Goal: Task Accomplishment & Management: Manage account settings

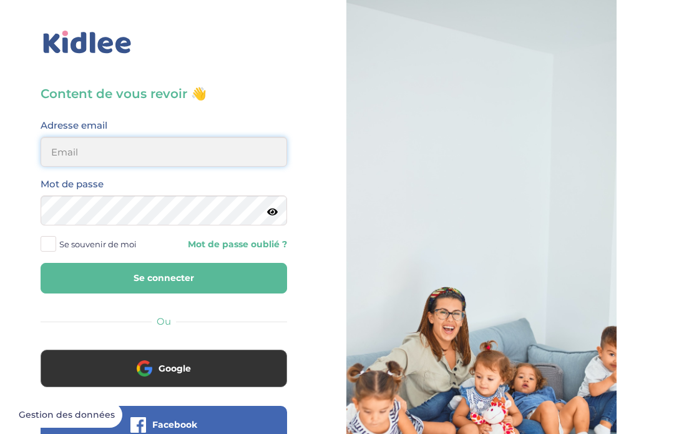
click at [242, 154] on input "email" at bounding box center [164, 152] width 247 height 30
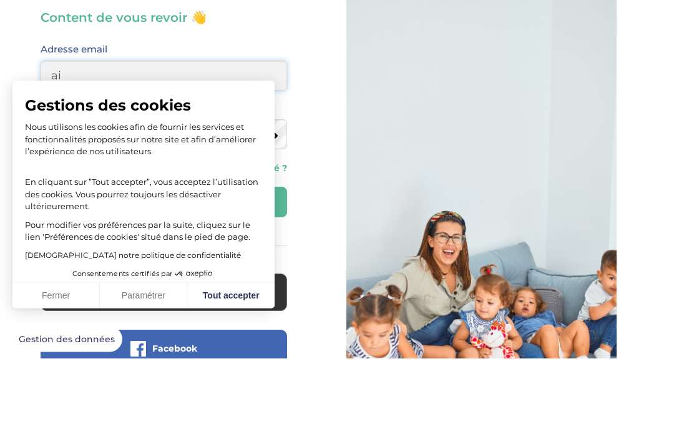
type input "aichaly1000@gmail.com"
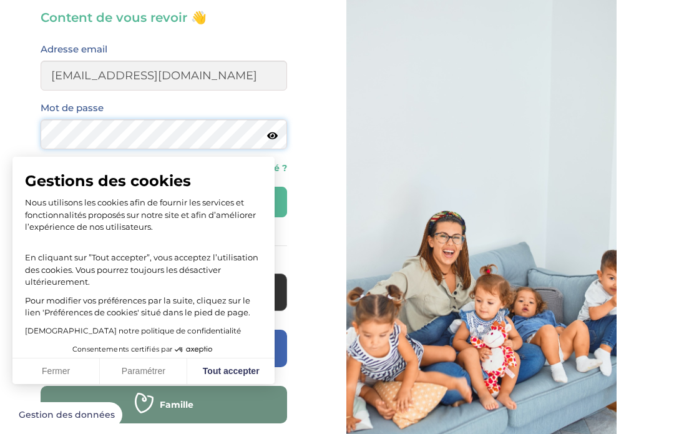
scroll to position [76, 0]
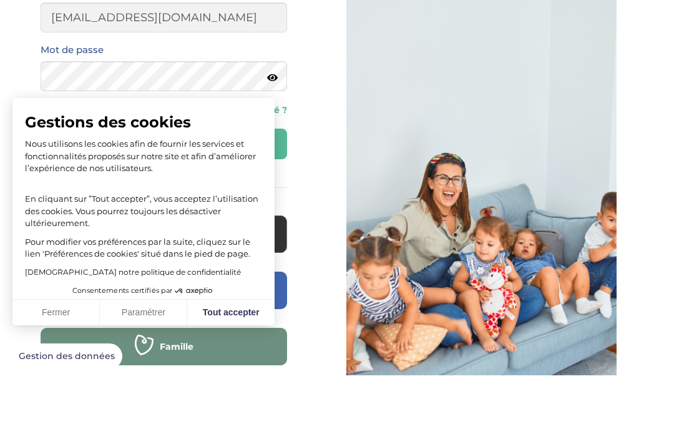
click at [274, 132] on icon at bounding box center [272, 136] width 11 height 9
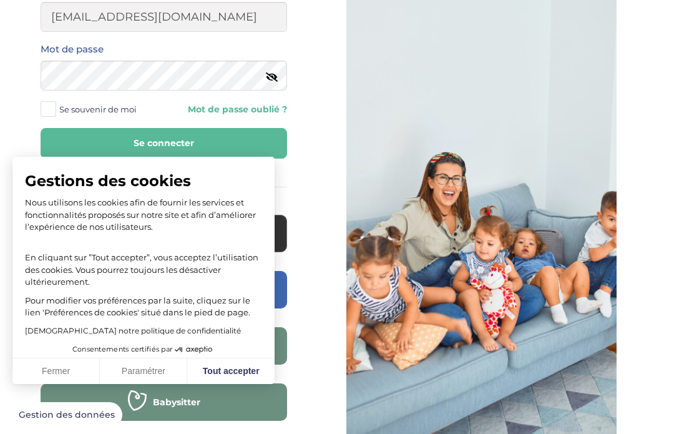
click at [84, 132] on button "Se connecter" at bounding box center [164, 143] width 247 height 31
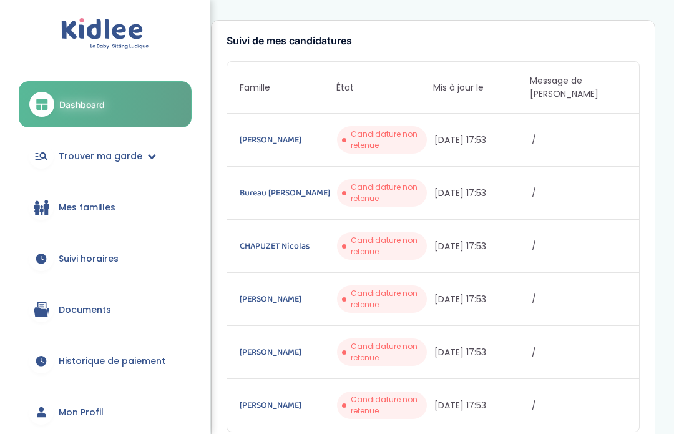
scroll to position [178, 0]
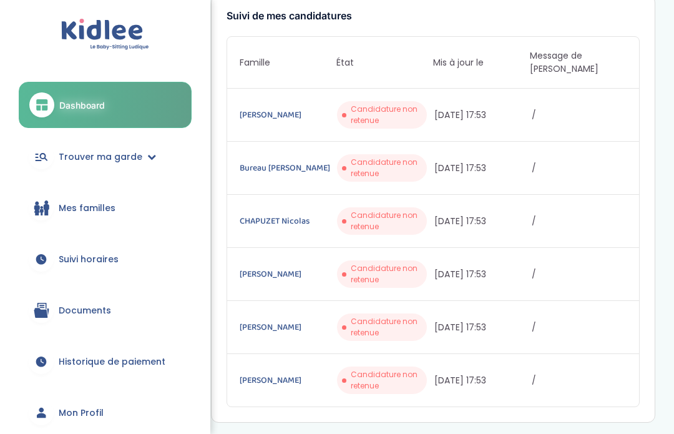
click at [61, 263] on span "Suivi horaires" at bounding box center [89, 259] width 60 height 13
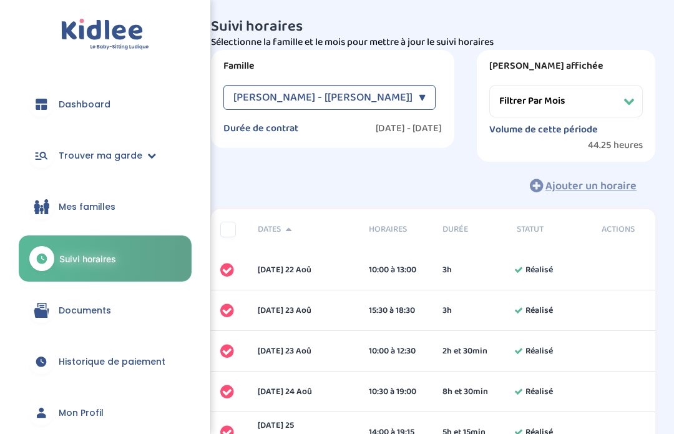
select select "[DATE]"
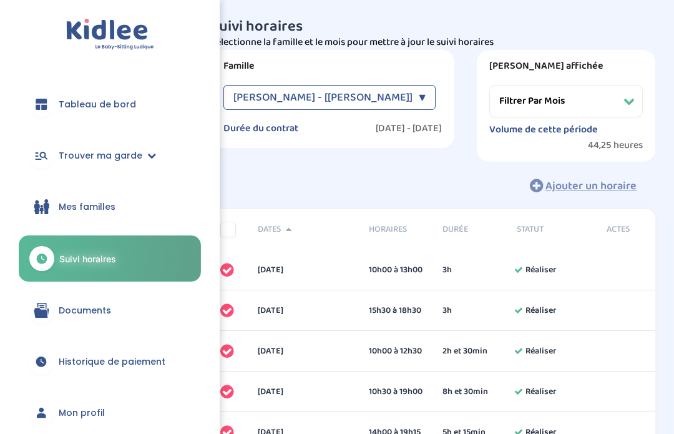
scroll to position [47, 0]
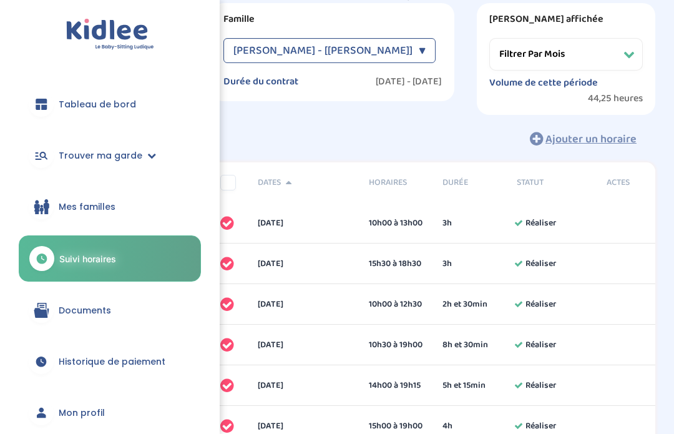
click at [47, 422] on div at bounding box center [41, 412] width 25 height 25
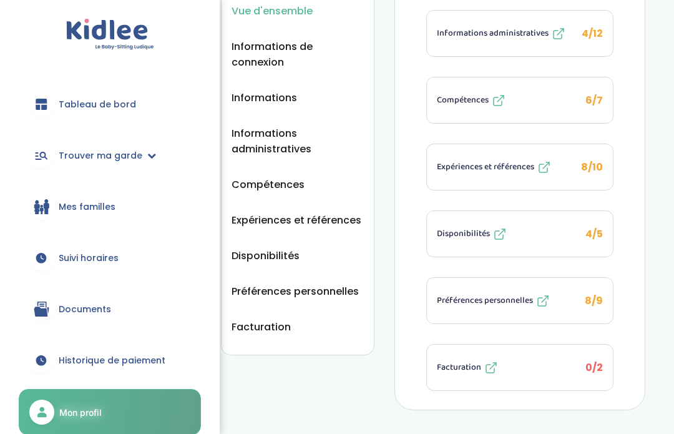
scroll to position [186, 0]
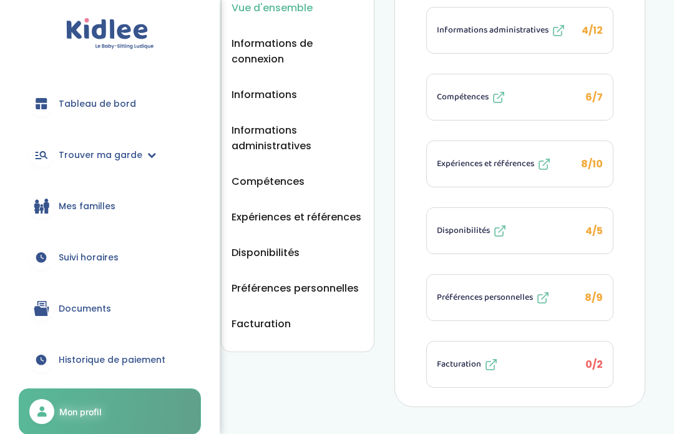
click at [575, 239] on button "Disponibilités 4/5" at bounding box center [520, 232] width 186 height 46
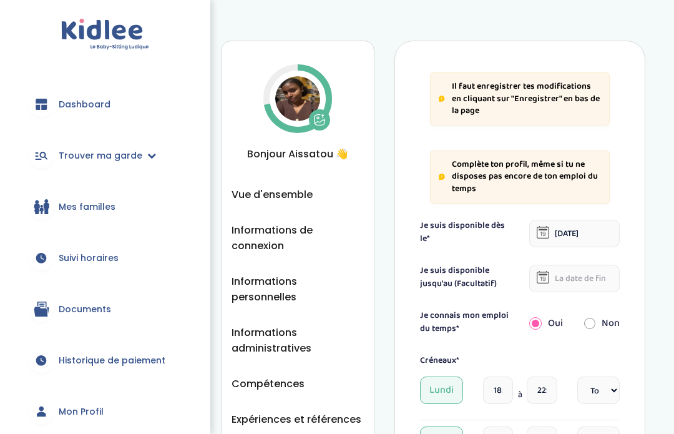
select select "4"
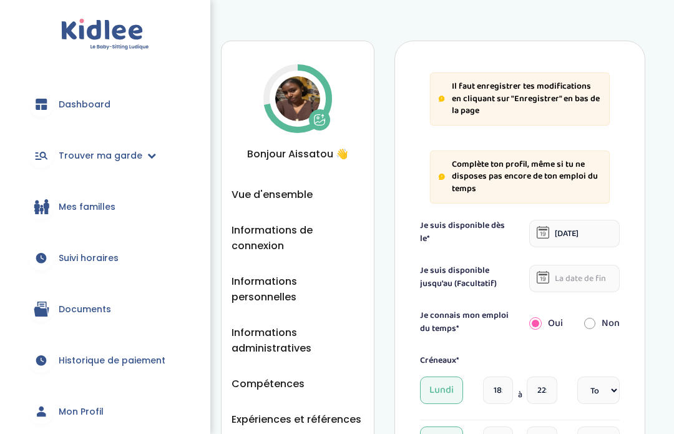
select select "4"
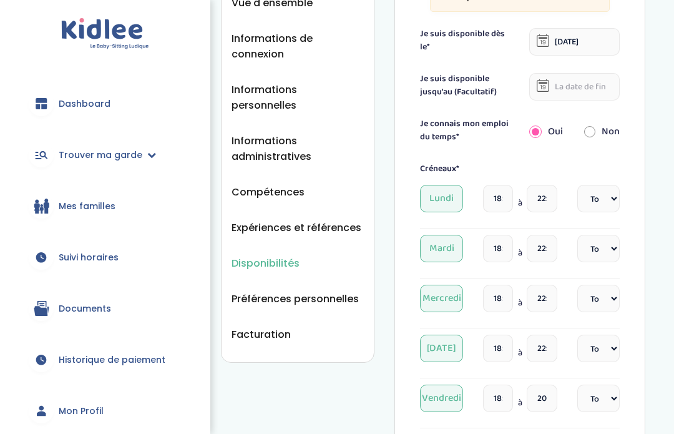
scroll to position [192, 0]
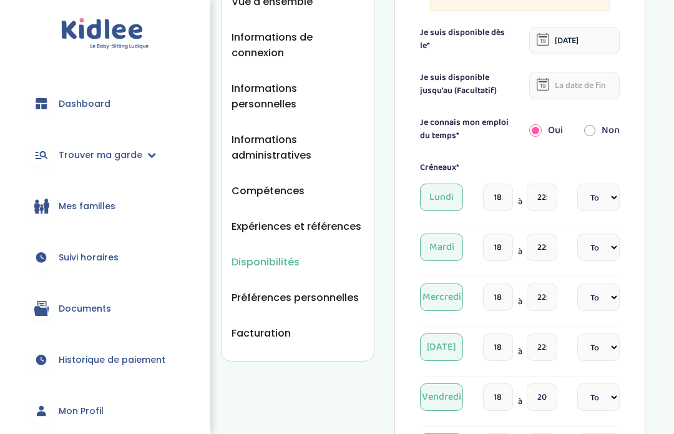
click at [497, 195] on input "18:00" at bounding box center [498, 197] width 30 height 27
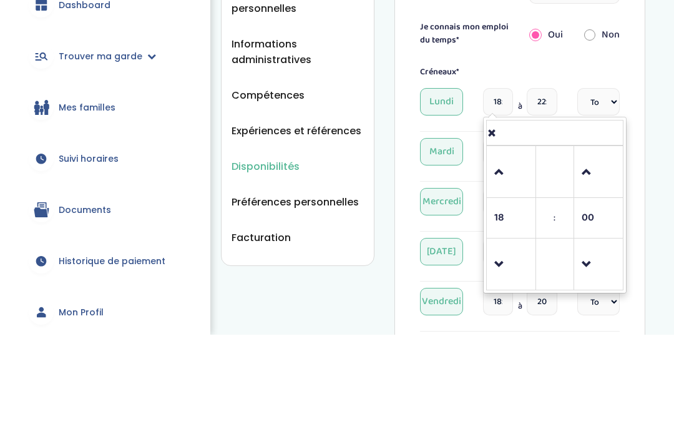
scroll to position [187, 0]
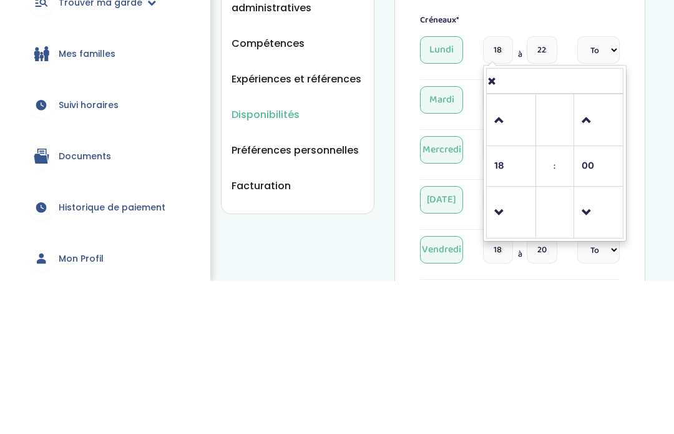
click at [511, 257] on span at bounding box center [512, 274] width 34 height 34
click at [510, 257] on span at bounding box center [512, 274] width 34 height 34
click at [508, 257] on span at bounding box center [512, 274] width 34 height 34
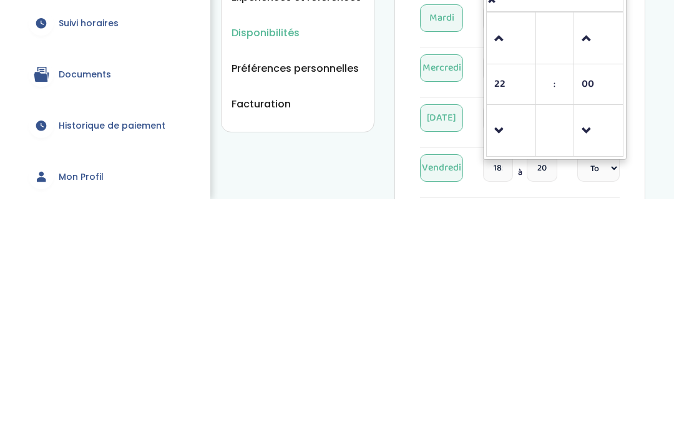
click at [511, 349] on span at bounding box center [512, 366] width 34 height 34
click at [504, 349] on span at bounding box center [512, 366] width 34 height 34
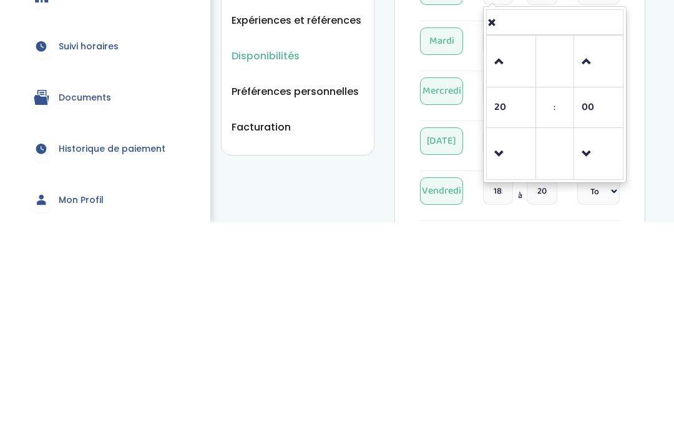
click at [506, 349] on span at bounding box center [512, 366] width 34 height 34
click at [503, 349] on span at bounding box center [512, 366] width 34 height 34
click at [505, 349] on span at bounding box center [512, 366] width 34 height 34
click at [506, 349] on span at bounding box center [512, 366] width 34 height 34
click at [511, 349] on span at bounding box center [512, 366] width 34 height 34
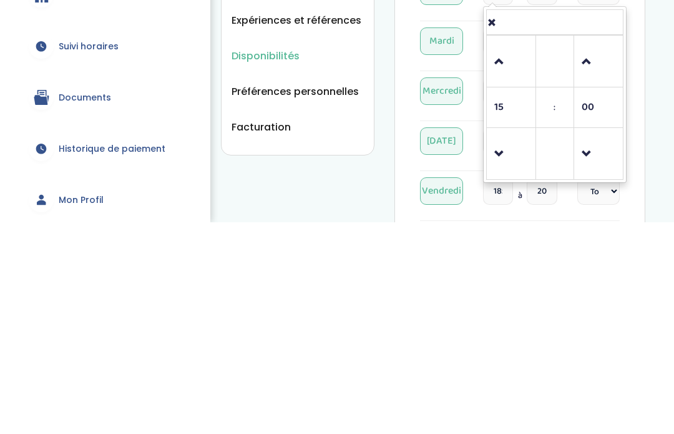
click at [513, 349] on span at bounding box center [512, 366] width 34 height 34
click at [506, 349] on span at bounding box center [512, 366] width 34 height 34
click at [507, 349] on span at bounding box center [512, 366] width 34 height 34
click at [509, 349] on span at bounding box center [512, 366] width 34 height 34
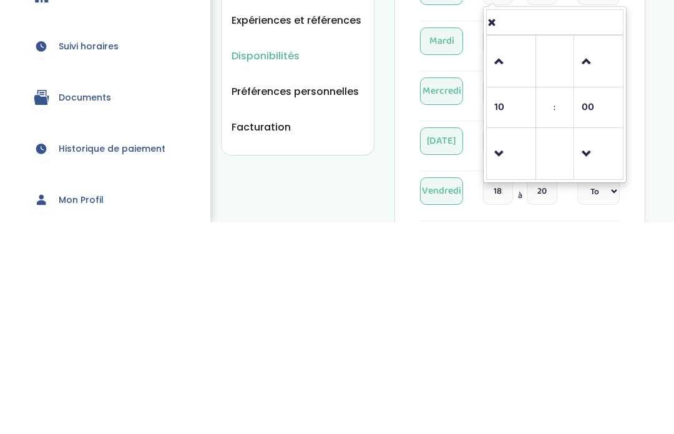
click at [510, 349] on span at bounding box center [512, 366] width 34 height 34
click at [584, 257] on span at bounding box center [599, 274] width 34 height 34
click at [600, 257] on span at bounding box center [599, 274] width 34 height 34
type input "09:30"
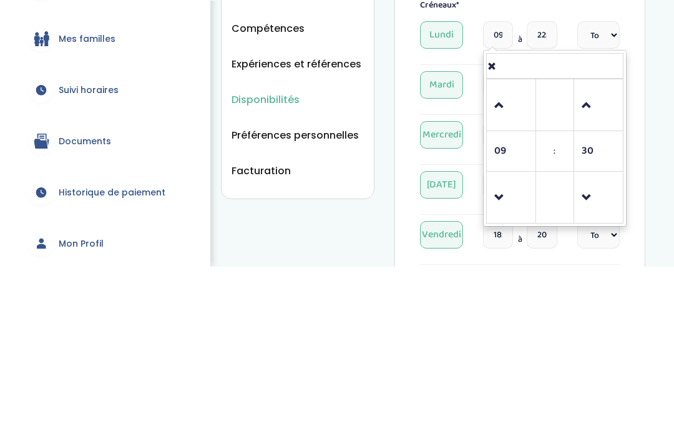
click at [666, 43] on div "Disponibilités Vue d'ensemble Informations de connexion Informations personnell…" at bounding box center [433, 420] width 482 height 1178
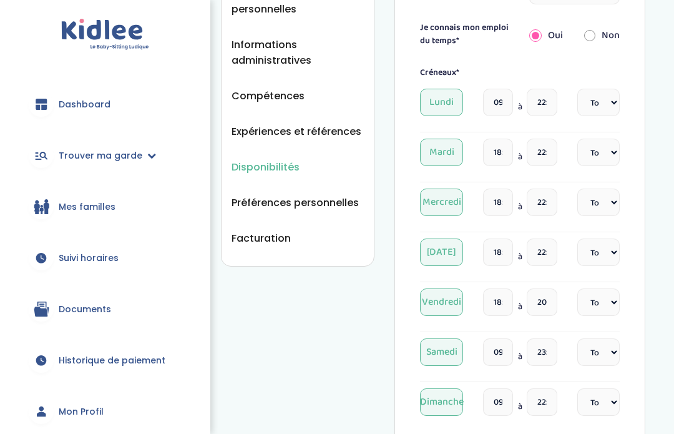
scroll to position [286, 0]
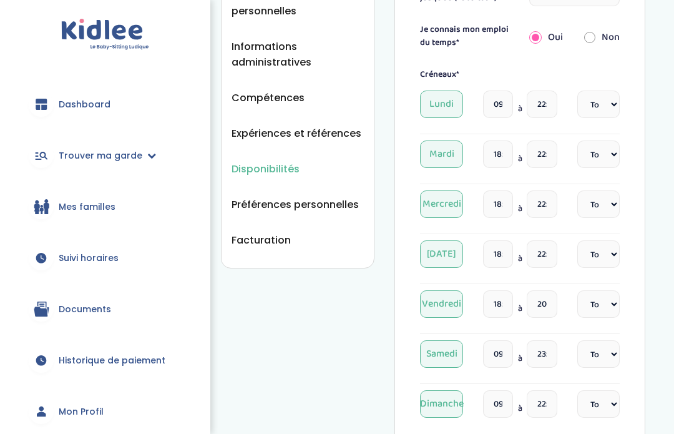
click at [500, 149] on input "18:00" at bounding box center [498, 154] width 30 height 27
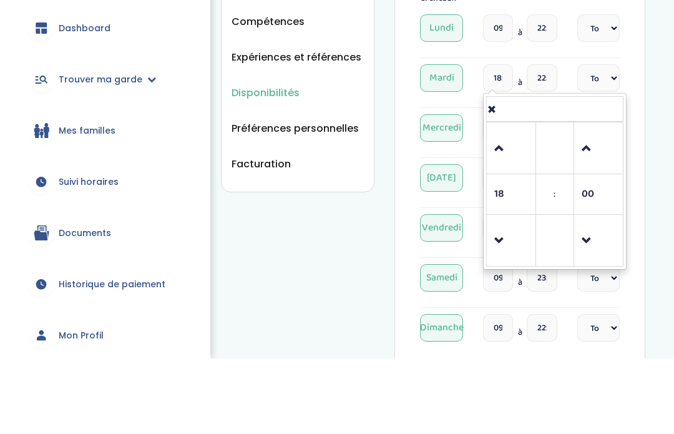
click at [505, 208] on span at bounding box center [512, 225] width 34 height 34
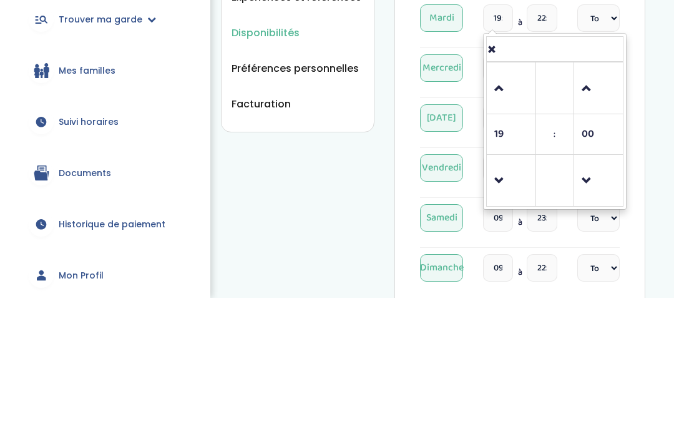
click at [503, 300] on span at bounding box center [512, 317] width 34 height 34
click at [502, 300] on span at bounding box center [512, 317] width 34 height 34
click at [505, 300] on span at bounding box center [512, 317] width 34 height 34
click at [511, 300] on span at bounding box center [512, 317] width 34 height 34
click at [510, 300] on span at bounding box center [512, 317] width 34 height 34
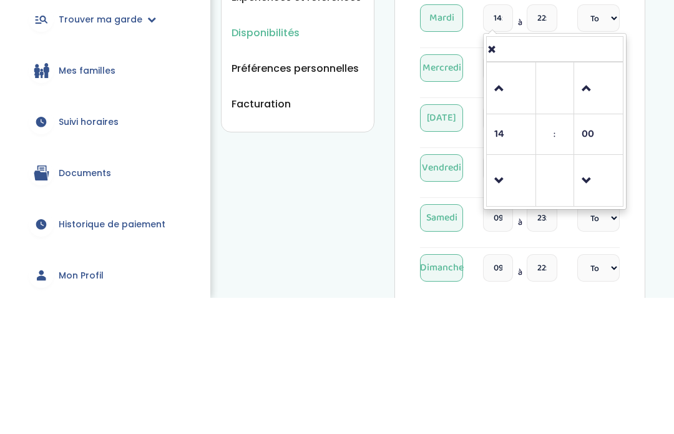
click at [510, 300] on span at bounding box center [512, 317] width 34 height 34
click at [513, 300] on span at bounding box center [512, 317] width 34 height 34
click at [516, 300] on span at bounding box center [512, 317] width 34 height 34
click at [515, 300] on span at bounding box center [512, 317] width 34 height 34
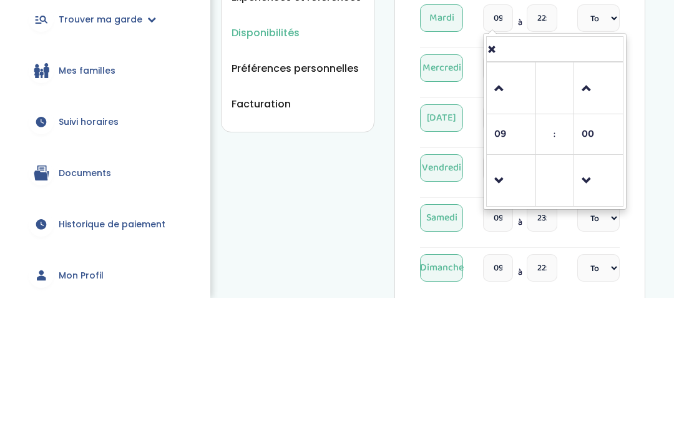
click at [503, 208] on span at bounding box center [512, 225] width 34 height 34
type input "10:00"
click at [668, 82] on div "Disponibilités Vue d'ensemble Informations de connexion Informations personnell…" at bounding box center [433, 322] width 482 height 1178
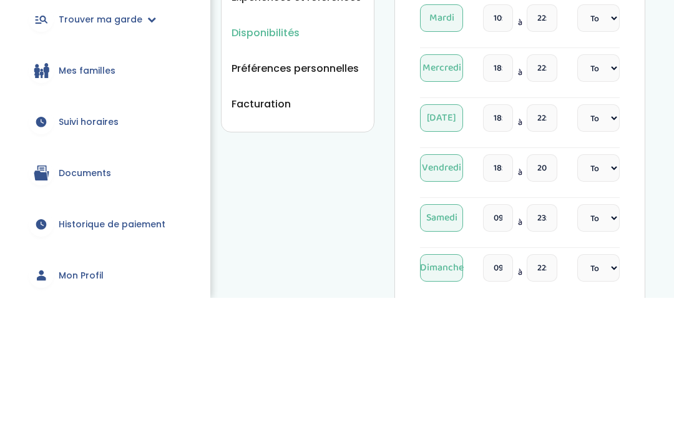
scroll to position [422, 0]
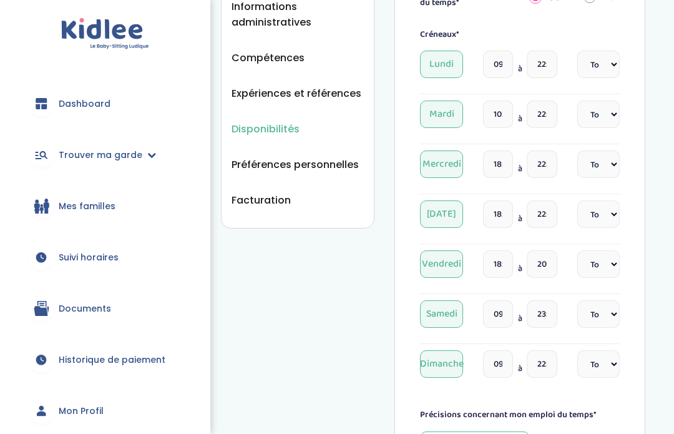
click at [501, 67] on input "09:30" at bounding box center [498, 64] width 30 height 27
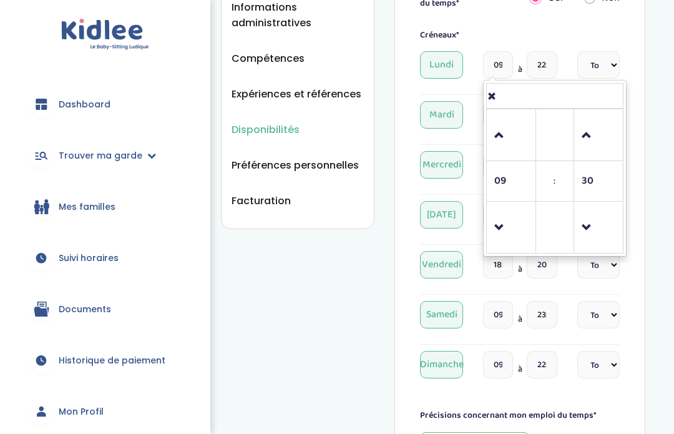
click at [501, 138] on span at bounding box center [512, 136] width 34 height 34
type input "10:30"
click at [672, 68] on div "Disponibilités Vue d'ensemble Informations de connexion Informations personnell…" at bounding box center [433, 282] width 482 height 1178
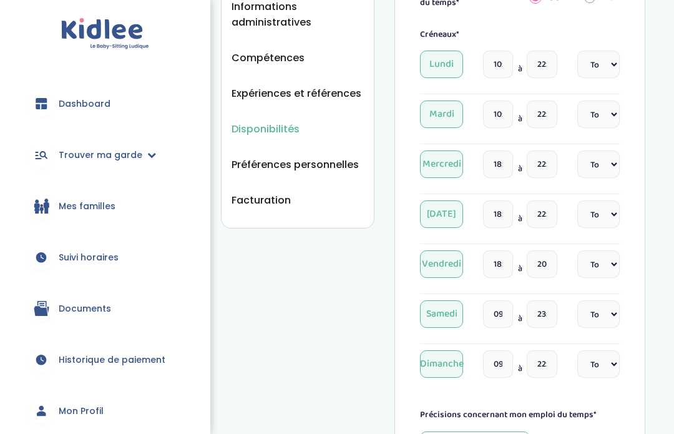
click at [501, 168] on input "18:00" at bounding box center [498, 164] width 30 height 27
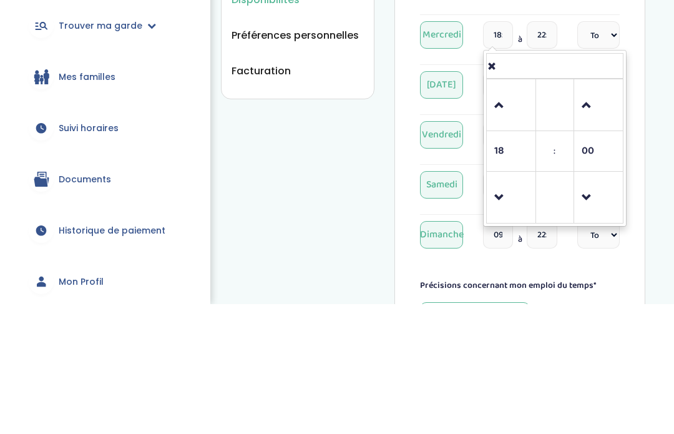
click at [504, 311] on span at bounding box center [512, 328] width 34 height 34
click at [505, 311] on span at bounding box center [512, 328] width 34 height 34
click at [506, 311] on span at bounding box center [512, 328] width 34 height 34
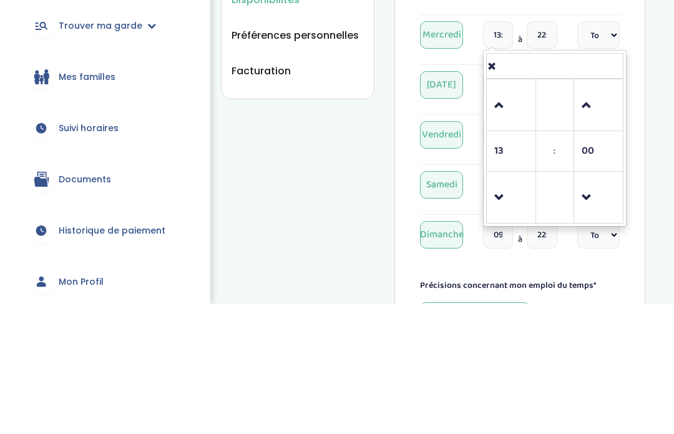
click at [507, 311] on span at bounding box center [512, 328] width 34 height 34
click at [511, 311] on span at bounding box center [512, 328] width 34 height 34
click at [508, 311] on span at bounding box center [512, 328] width 34 height 34
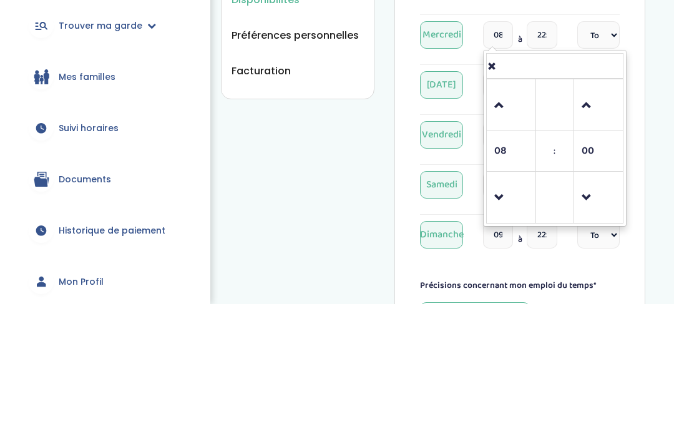
click at [674, 80] on div "Disponibilités Vue d'ensemble Informations de connexion Informations personnell…" at bounding box center [433, 282] width 482 height 1178
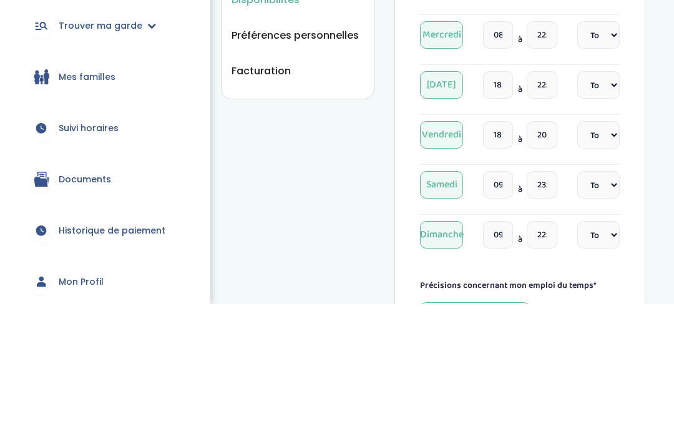
scroll to position [456, 0]
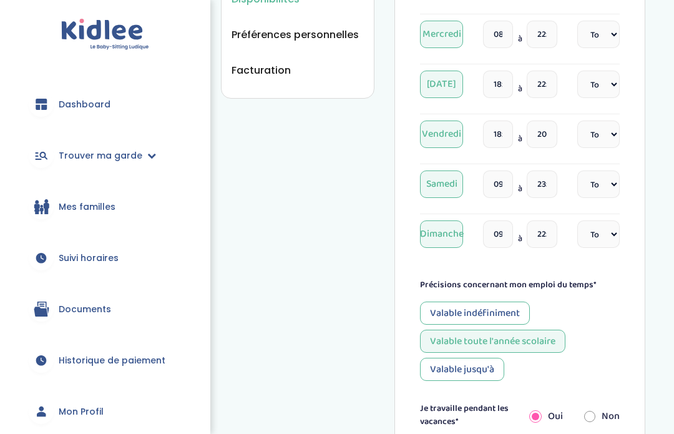
click at [501, 39] on input "08:00" at bounding box center [498, 34] width 30 height 27
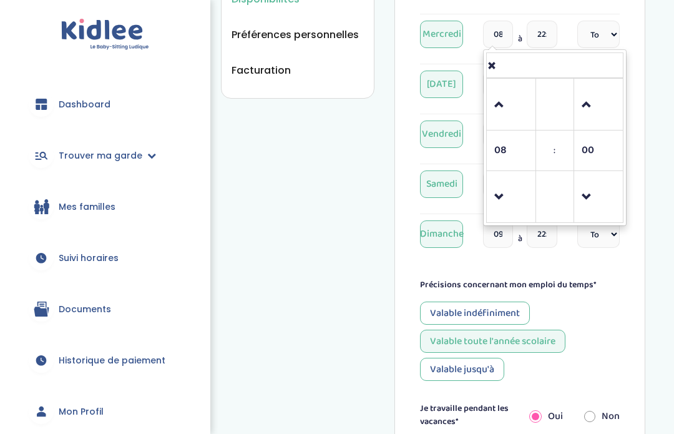
scroll to position [455, 0]
click at [506, 112] on span at bounding box center [512, 106] width 34 height 34
type input "09:00"
click at [669, 71] on div "Disponibilités Vue d'ensemble Informations de connexion Informations personnell…" at bounding box center [433, 152] width 482 height 1178
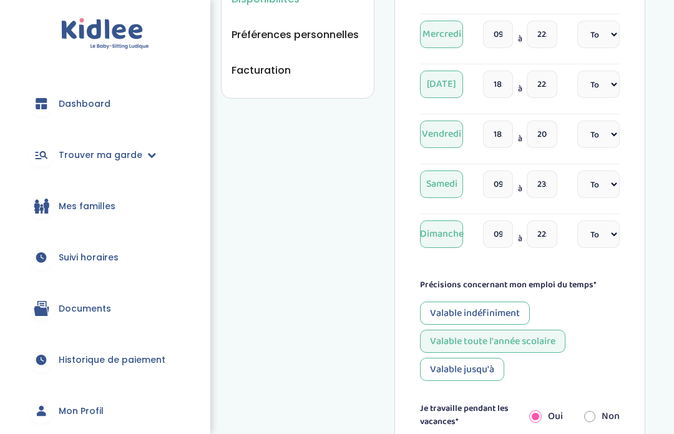
click at [502, 134] on input "18:00" at bounding box center [498, 134] width 30 height 27
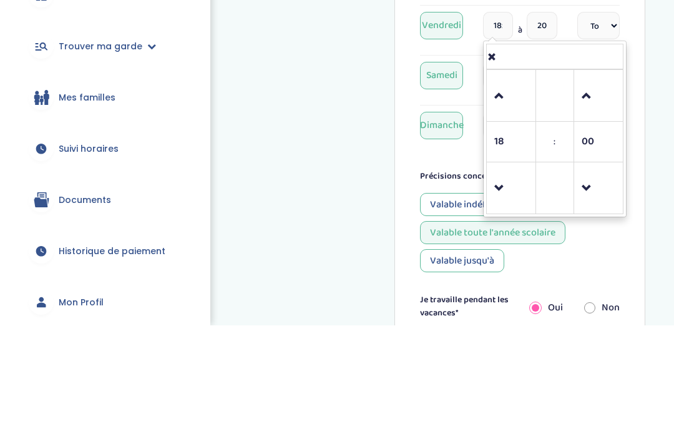
click at [511, 281] on span at bounding box center [512, 298] width 34 height 34
click at [513, 281] on span at bounding box center [512, 298] width 34 height 34
click at [515, 281] on span at bounding box center [512, 298] width 34 height 34
click at [513, 281] on span at bounding box center [512, 298] width 34 height 34
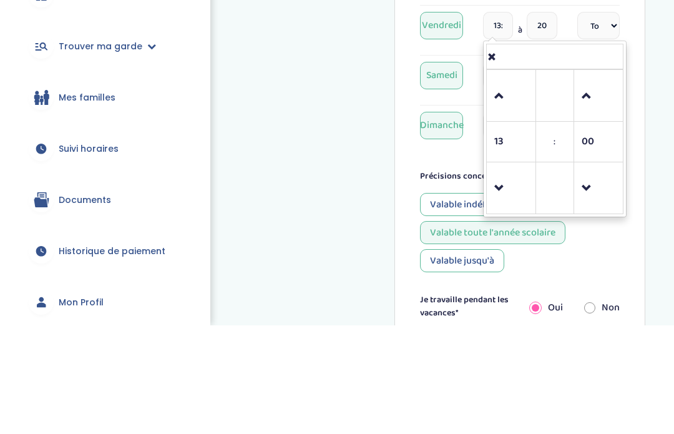
click at [515, 281] on span at bounding box center [512, 298] width 34 height 34
click at [513, 281] on span at bounding box center [512, 298] width 34 height 34
click at [507, 189] on span at bounding box center [512, 206] width 34 height 34
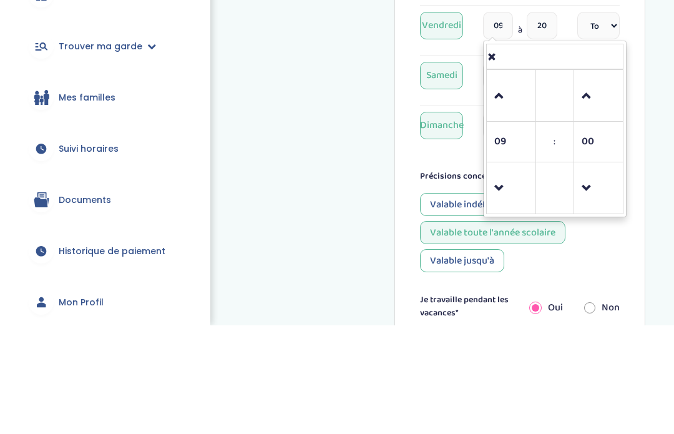
type input "10:00"
click at [666, 60] on div "Disponibilités Vue d'ensemble Informations de connexion Informations personnell…" at bounding box center [433, 152] width 482 height 1178
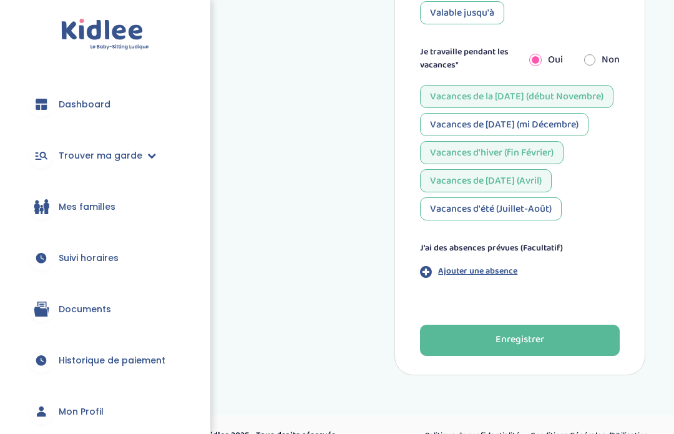
scroll to position [859, 0]
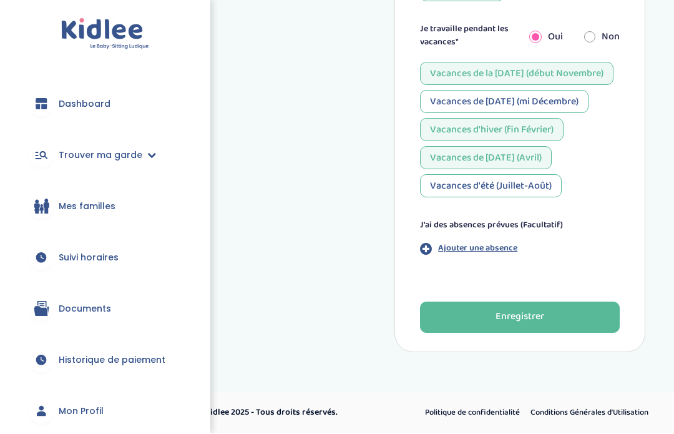
click at [593, 317] on button "Enregistrer" at bounding box center [520, 317] width 200 height 31
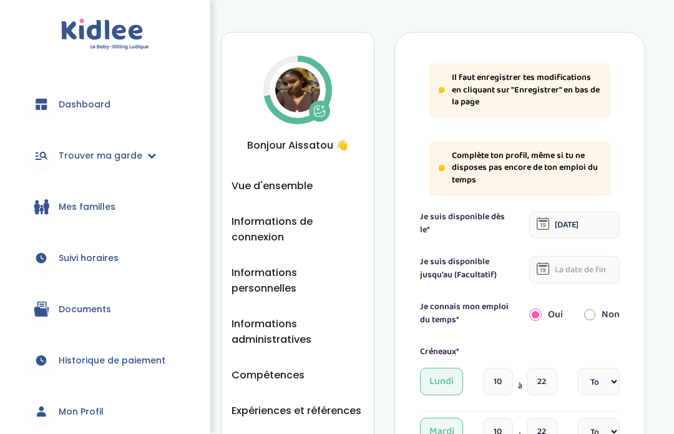
scroll to position [8, 0]
click at [72, 109] on span "Dashboard" at bounding box center [85, 104] width 52 height 13
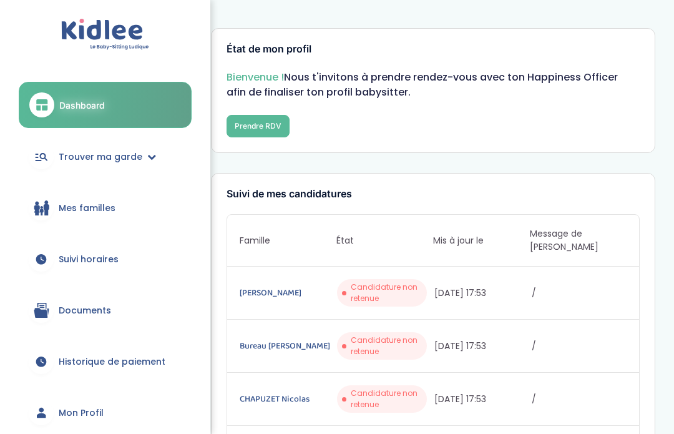
click at [57, 212] on link "Mes familles" at bounding box center [105, 207] width 173 height 45
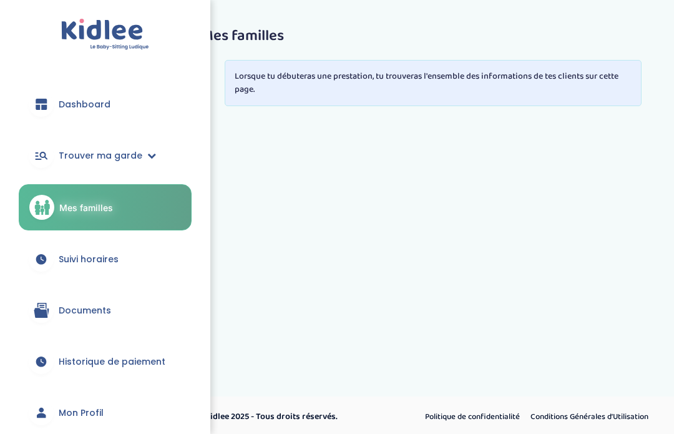
click at [57, 152] on link "Trouver ma garde" at bounding box center [105, 155] width 173 height 45
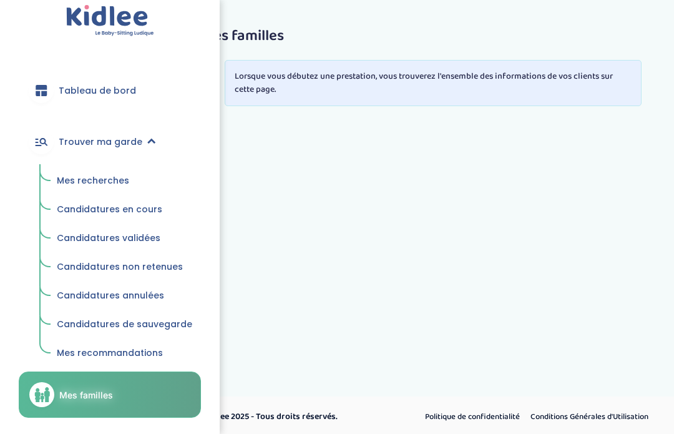
scroll to position [6, 0]
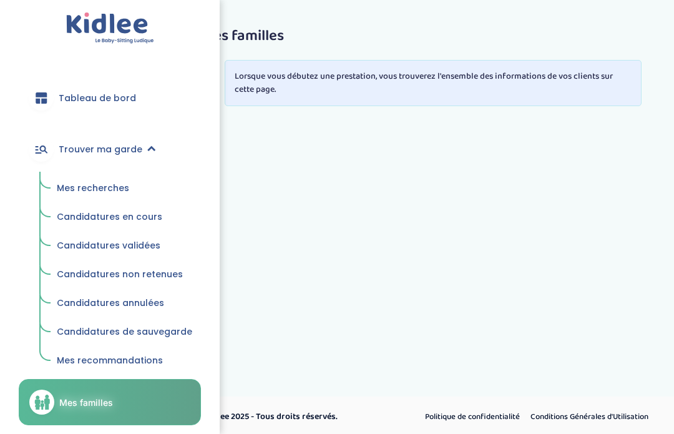
click at [67, 188] on font "Mes recherches" at bounding box center [93, 188] width 72 height 12
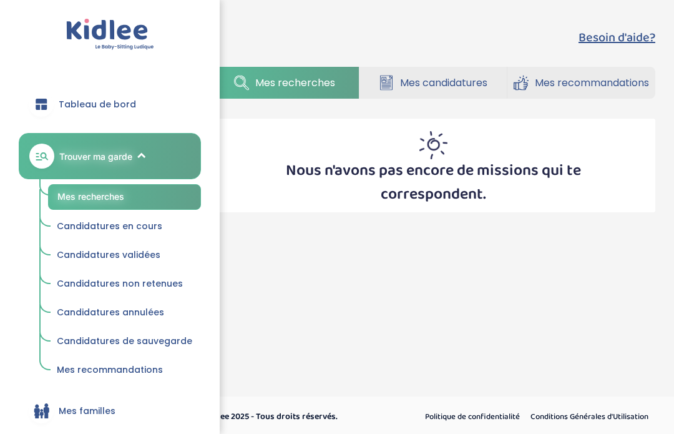
click at [314, 89] on font "Mes recherches" at bounding box center [295, 83] width 80 height 14
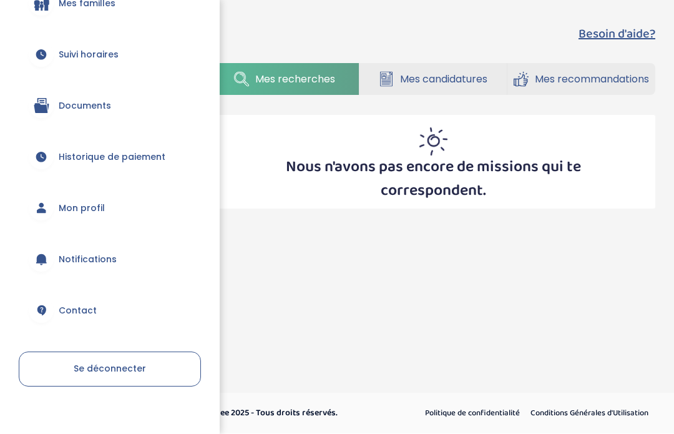
scroll to position [42, 0]
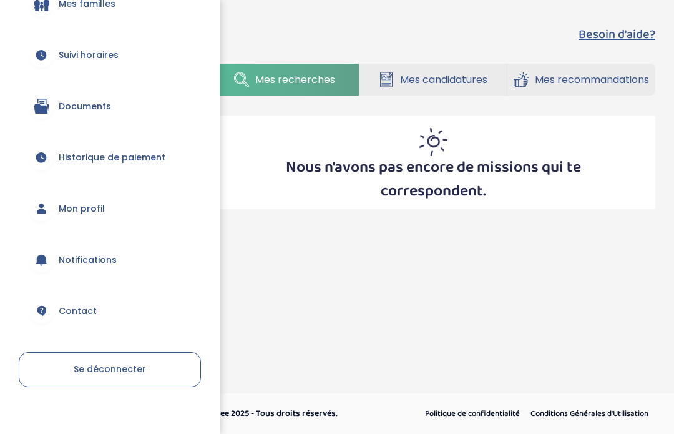
click at [28, 209] on link "Mon profil" at bounding box center [110, 208] width 182 height 45
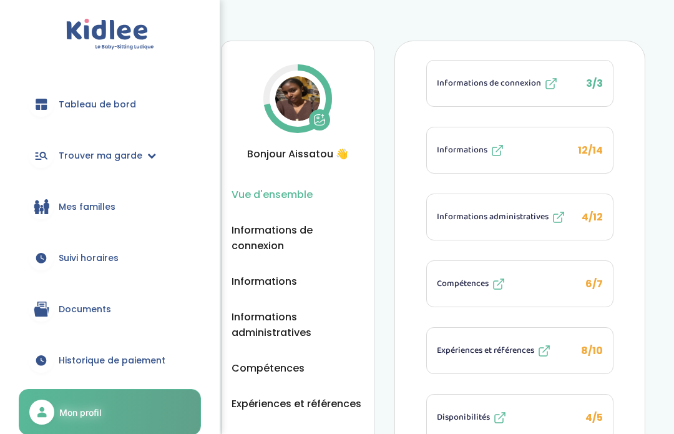
click at [46, 98] on icon at bounding box center [42, 104] width 16 height 15
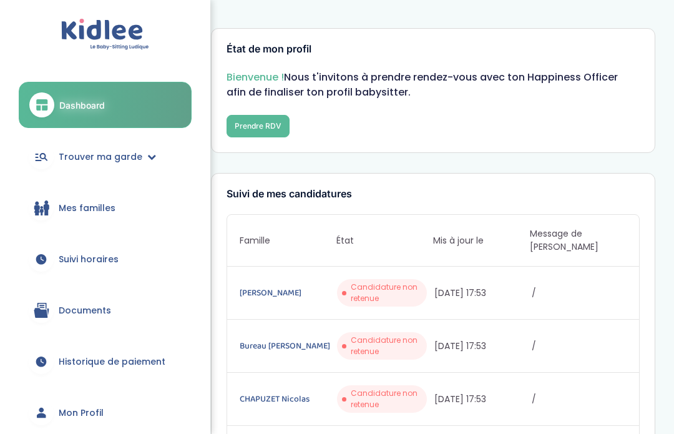
click at [79, 409] on span "Mon Profil" at bounding box center [81, 413] width 45 height 13
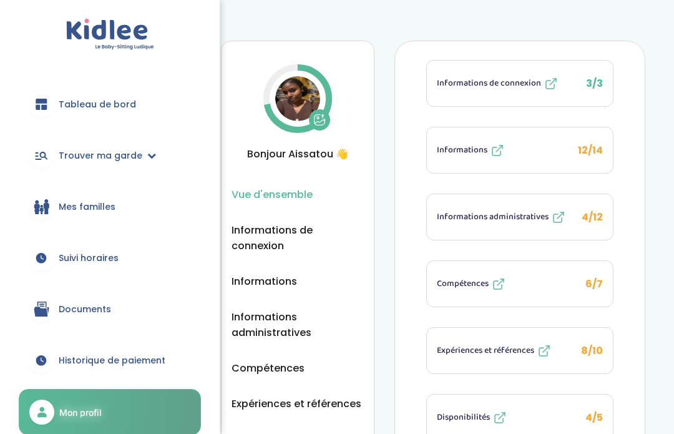
click at [77, 156] on font "Trouver ma garde" at bounding box center [101, 155] width 84 height 12
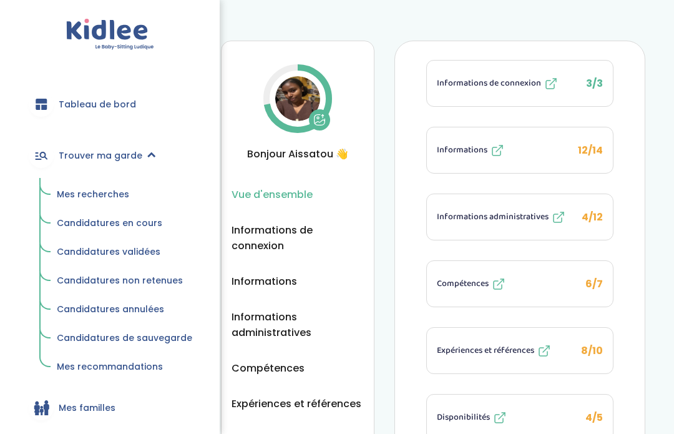
click at [69, 151] on font "Trouver ma garde" at bounding box center [101, 155] width 84 height 12
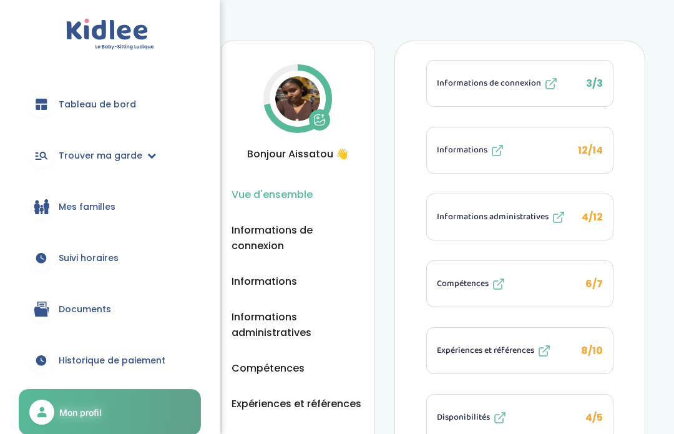
click at [51, 164] on div at bounding box center [41, 155] width 25 height 25
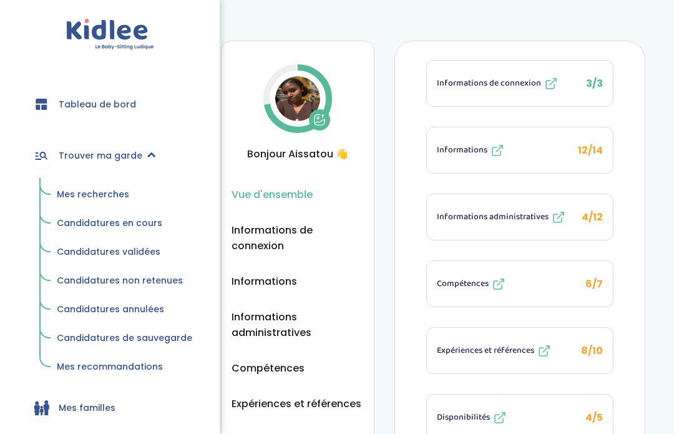
click at [91, 192] on font "Mes recherches" at bounding box center [93, 194] width 72 height 12
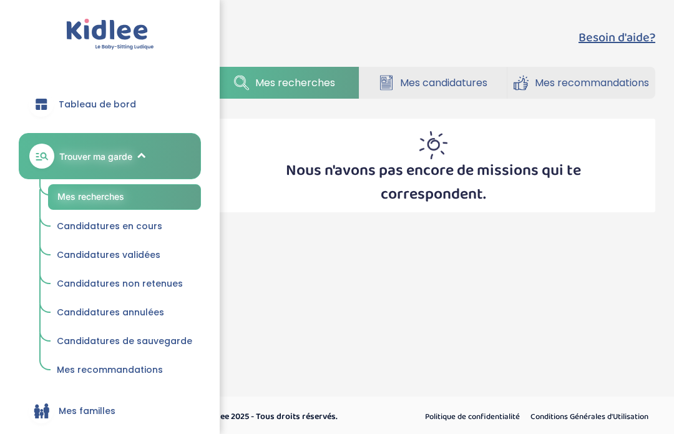
click at [472, 94] on link "Mes candidatures" at bounding box center [433, 83] width 147 height 32
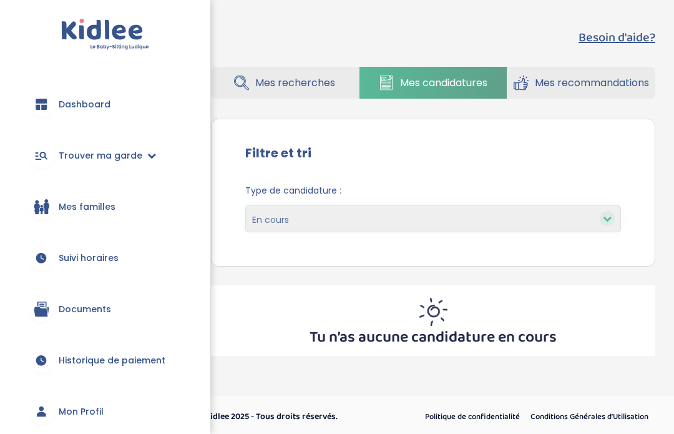
click at [570, 222] on select "En cours Validées Non retenues Annulées Backup" at bounding box center [433, 218] width 376 height 27
